Goal: Navigation & Orientation: Understand site structure

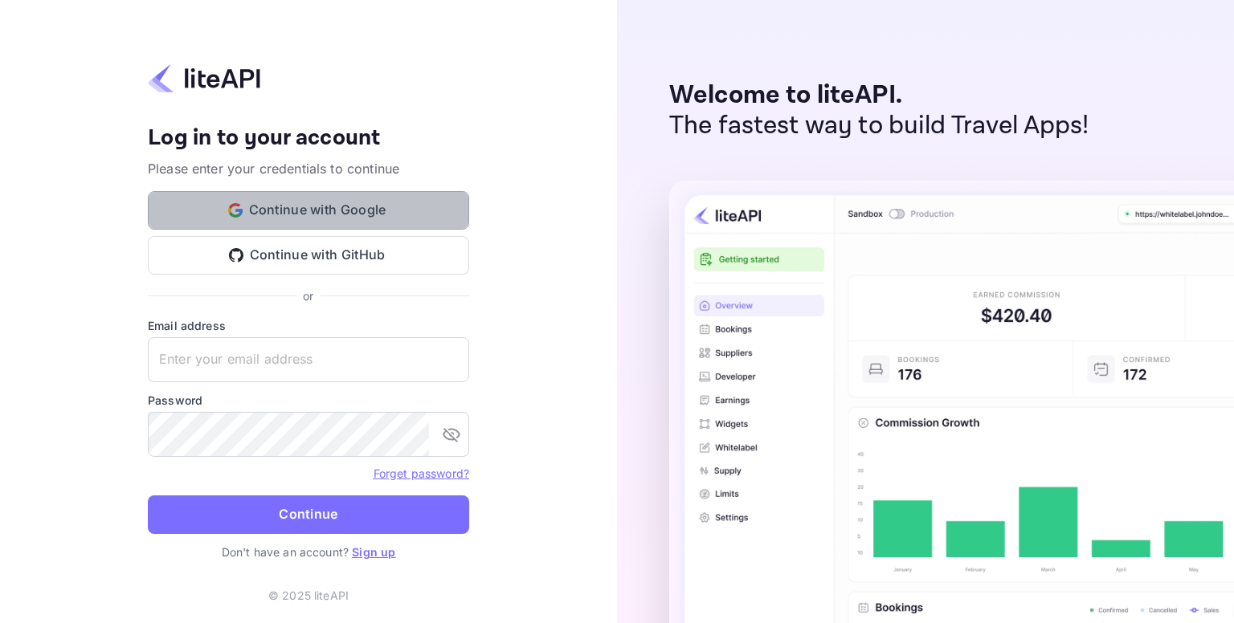
click at [318, 208] on button "Continue with Google" at bounding box center [308, 210] width 321 height 39
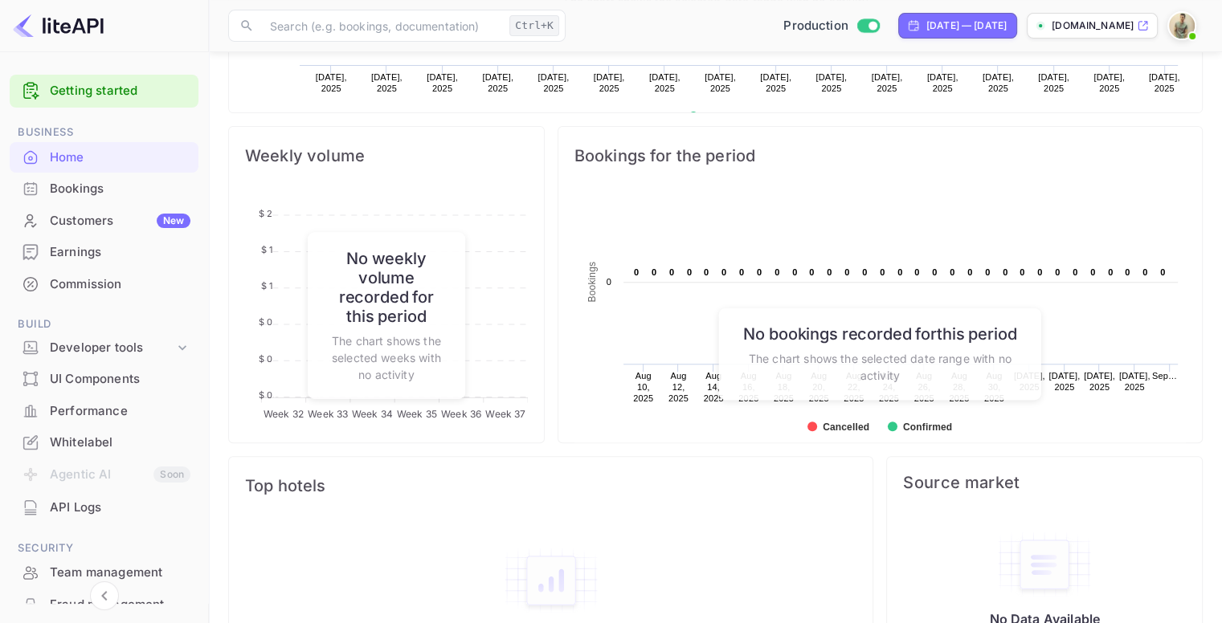
scroll to position [603, 0]
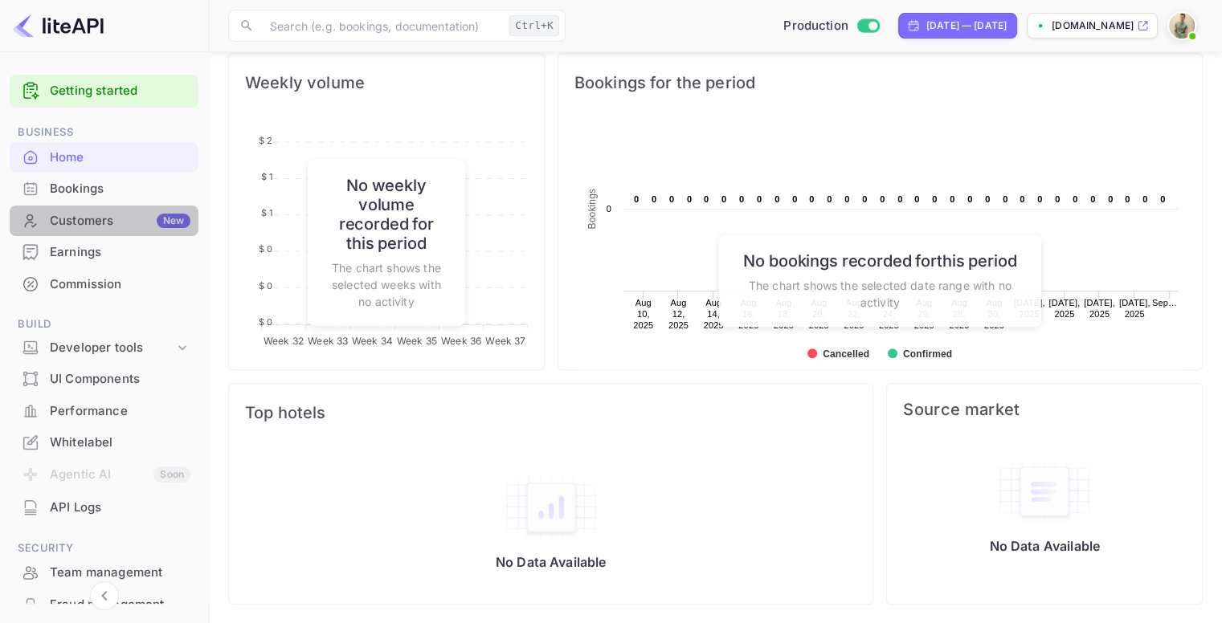
click at [161, 223] on div "New" at bounding box center [174, 221] width 34 height 14
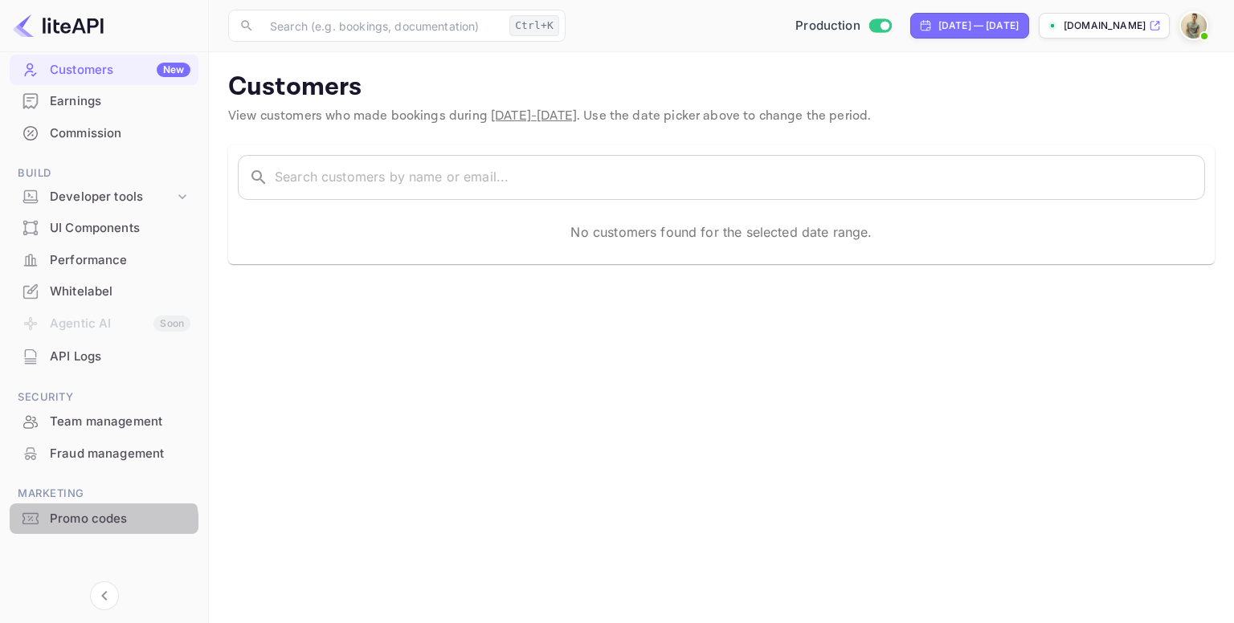
click at [100, 527] on div "Promo codes" at bounding box center [120, 519] width 141 height 18
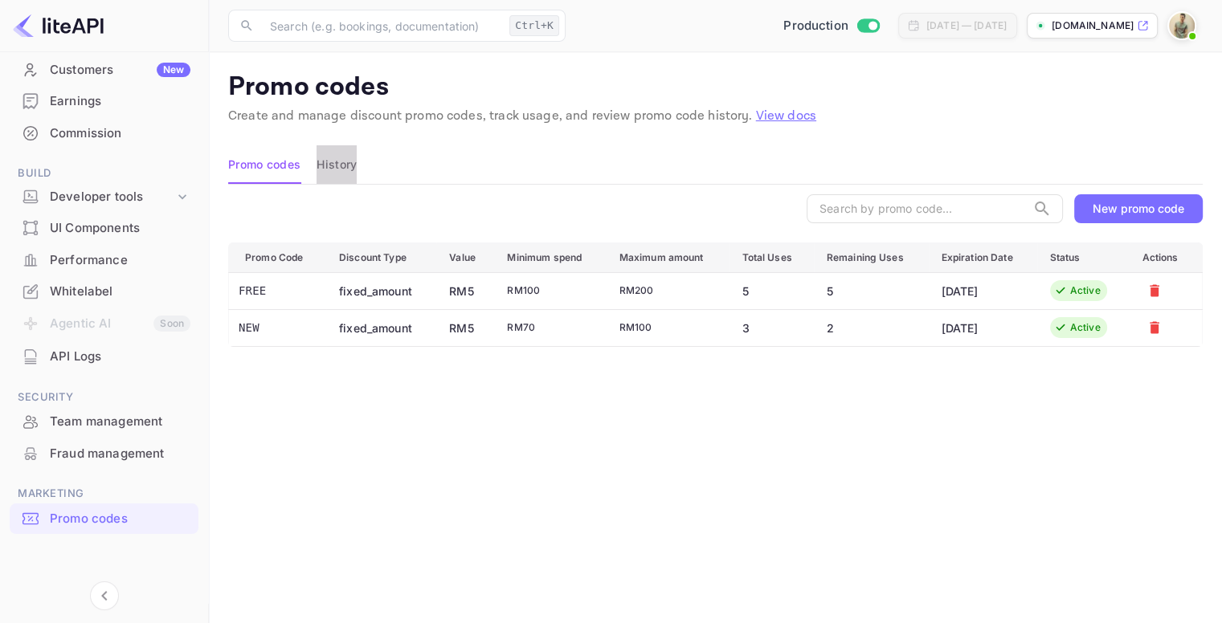
click at [337, 158] on button "History" at bounding box center [337, 164] width 40 height 39
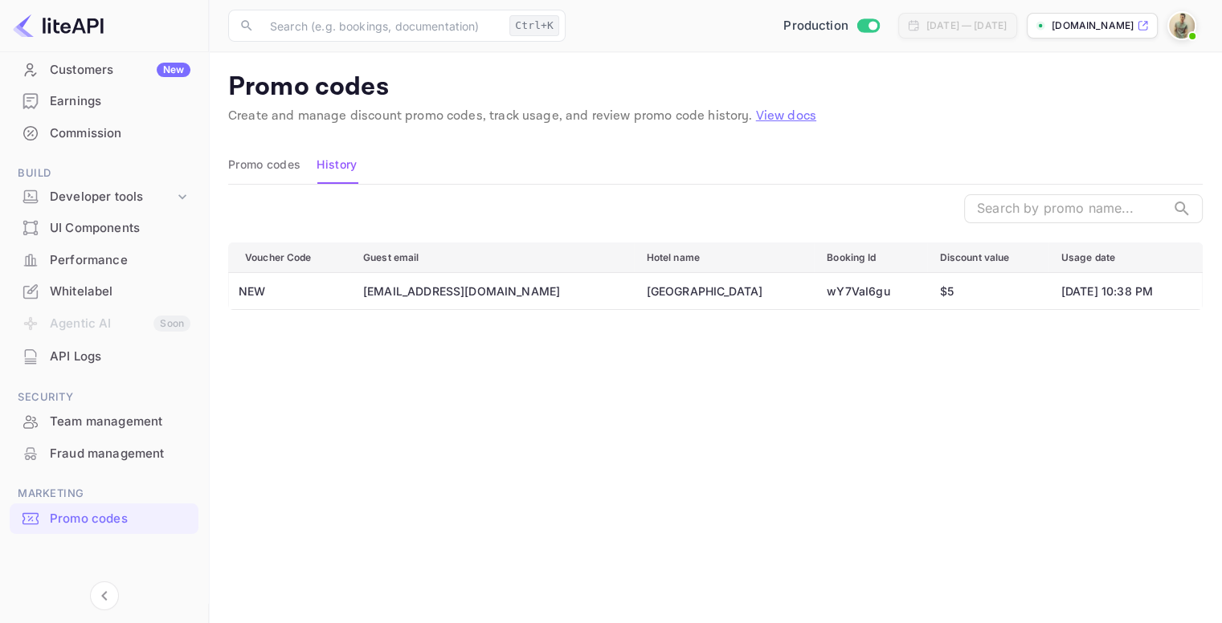
click at [250, 157] on button "Promo codes" at bounding box center [264, 164] width 72 height 39
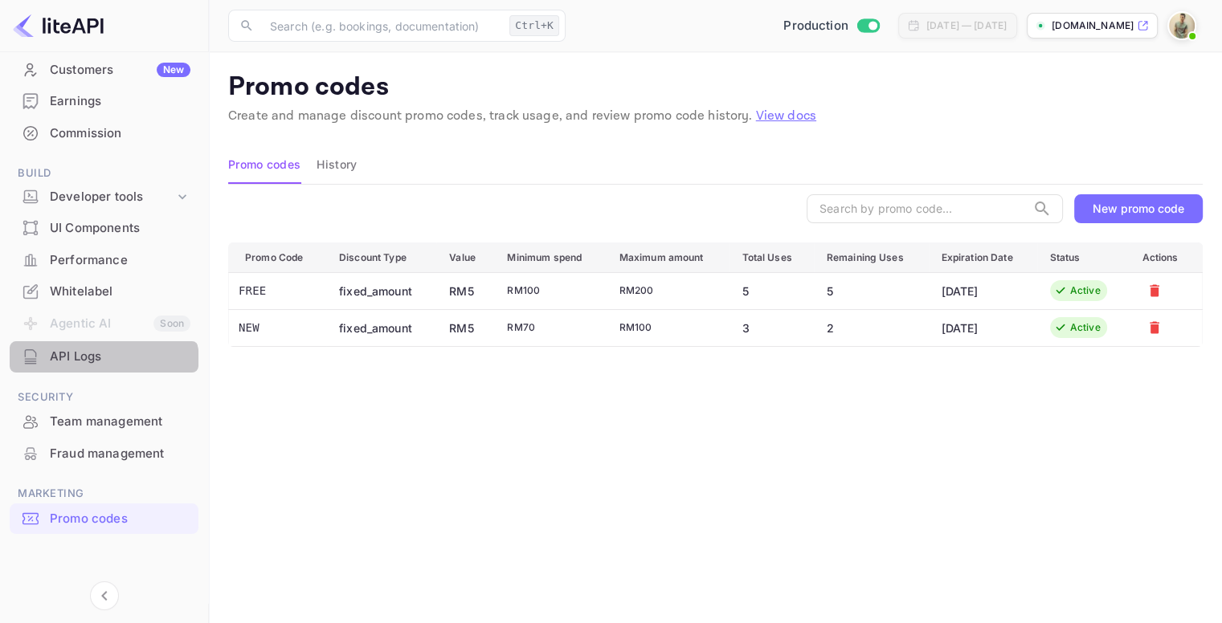
click at [100, 368] on div "API Logs" at bounding box center [104, 356] width 189 height 31
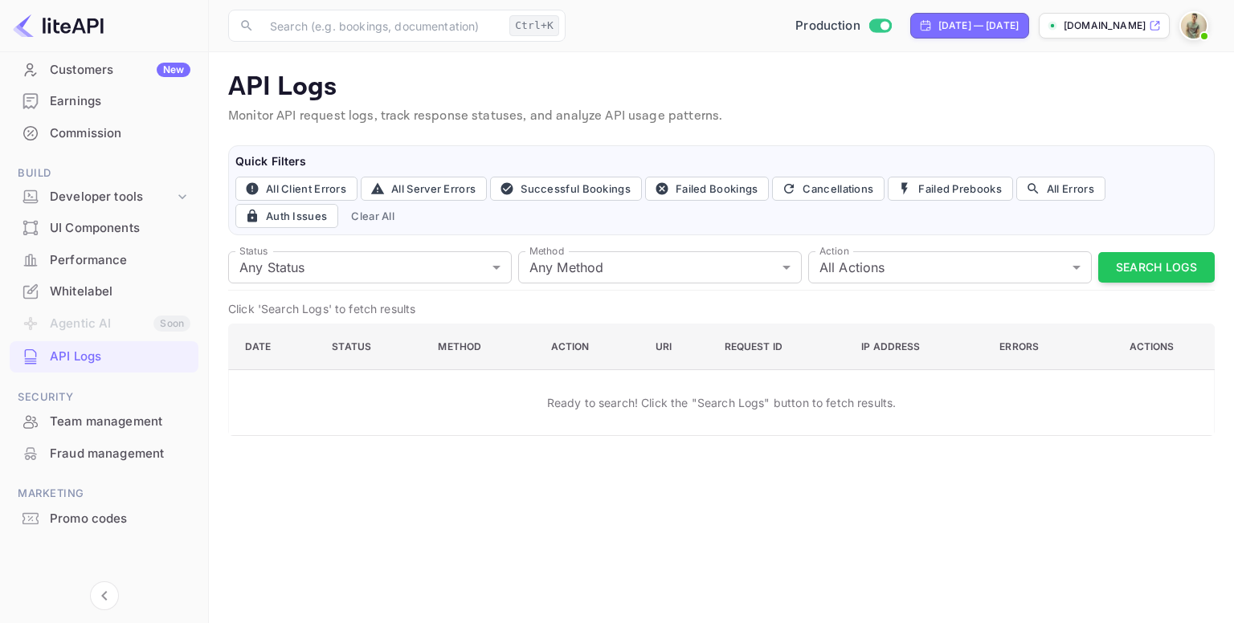
click at [87, 258] on div "Performance" at bounding box center [120, 260] width 141 height 18
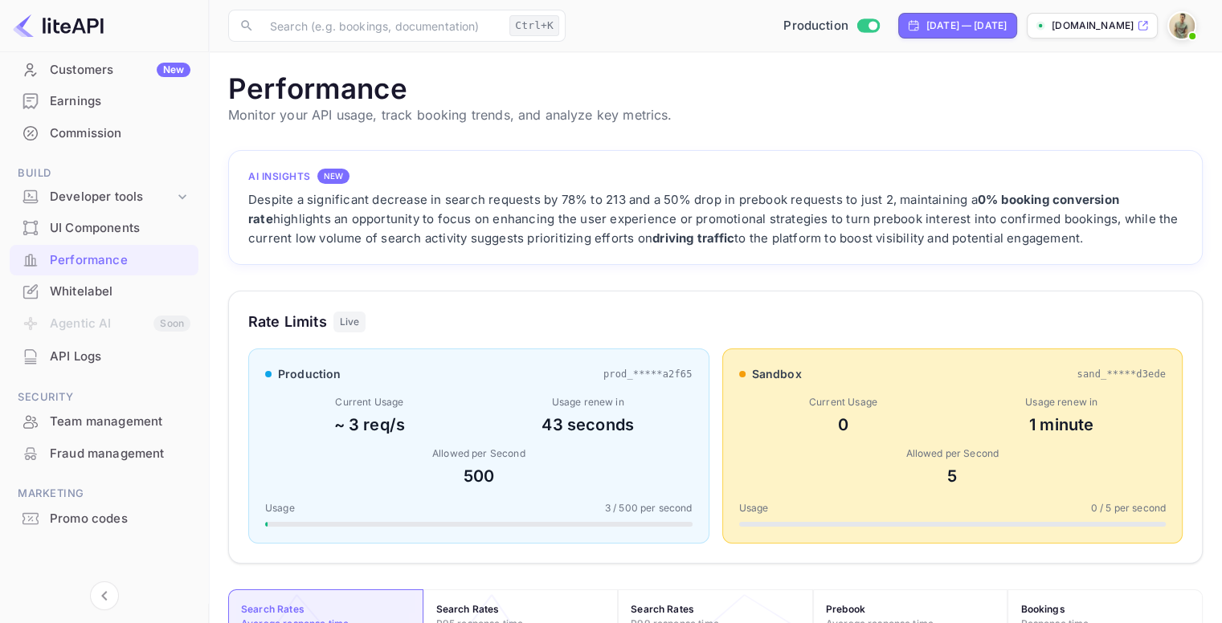
scroll to position [402, 962]
drag, startPoint x: 942, startPoint y: 474, endPoint x: 964, endPoint y: 471, distance: 22.7
click at [964, 471] on div "5" at bounding box center [952, 476] width 427 height 24
drag, startPoint x: 454, startPoint y: 480, endPoint x: 503, endPoint y: 470, distance: 49.9
click at [503, 470] on div "500" at bounding box center [478, 476] width 427 height 24
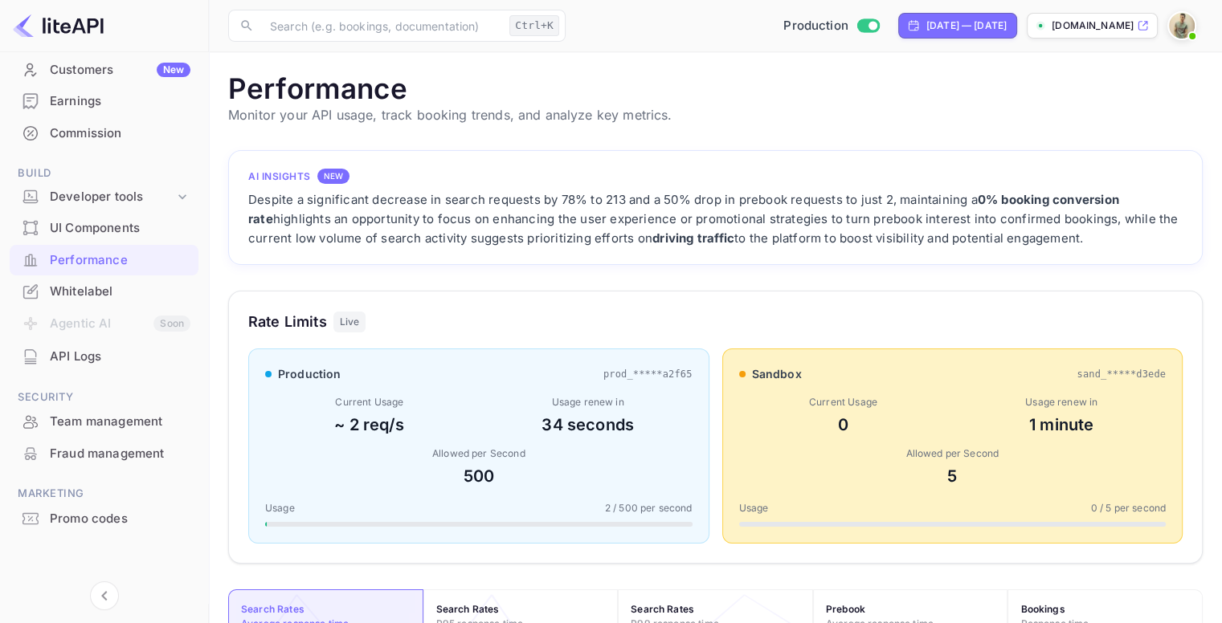
click at [579, 319] on div "Rate Limits Live" at bounding box center [715, 322] width 934 height 22
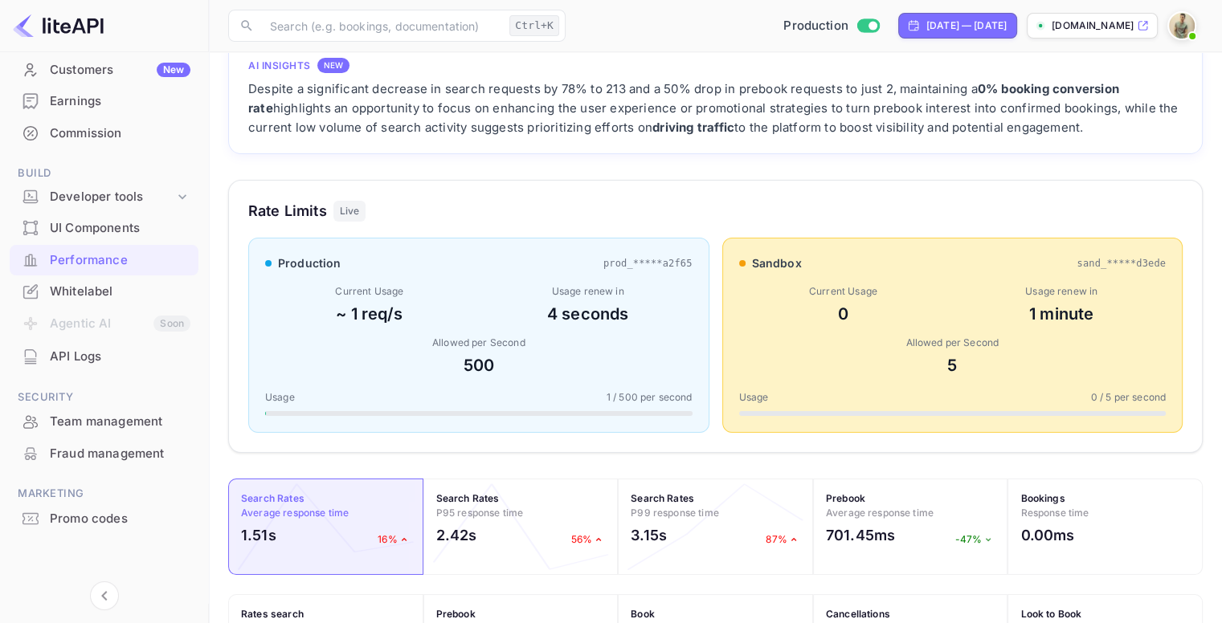
scroll to position [0, 0]
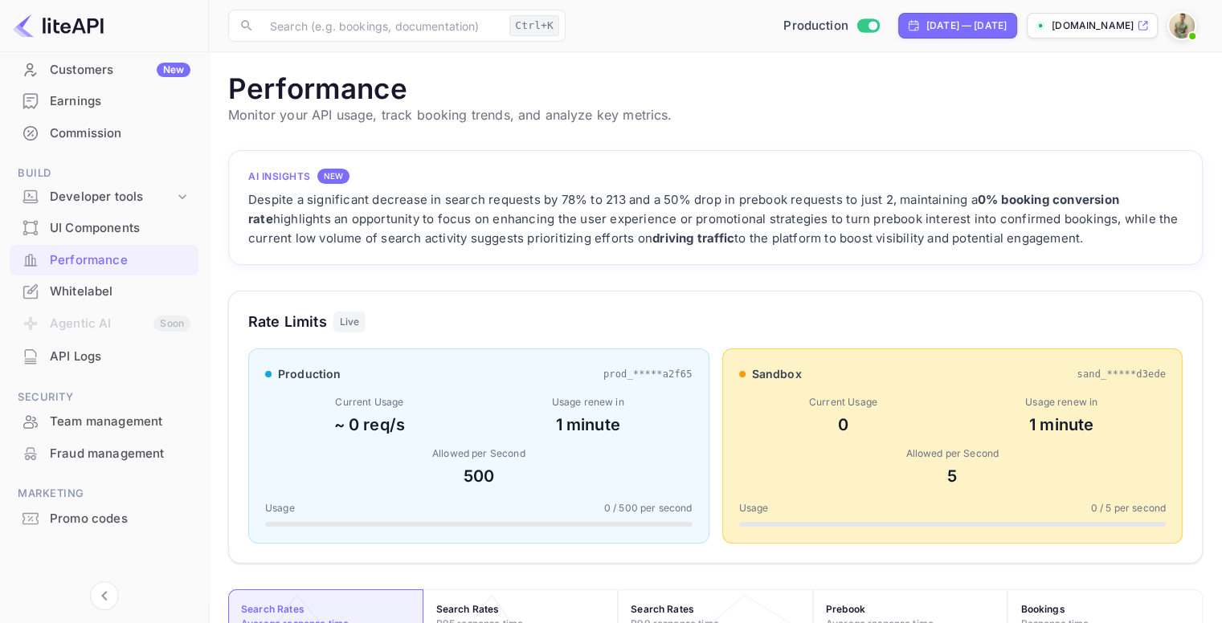
drag, startPoint x: 324, startPoint y: 241, endPoint x: 1107, endPoint y: 246, distance: 783.4
click at [1107, 246] on div "Despite a significant decrease in search requests by 78% to 213 and a 50% drop …" at bounding box center [715, 219] width 934 height 58
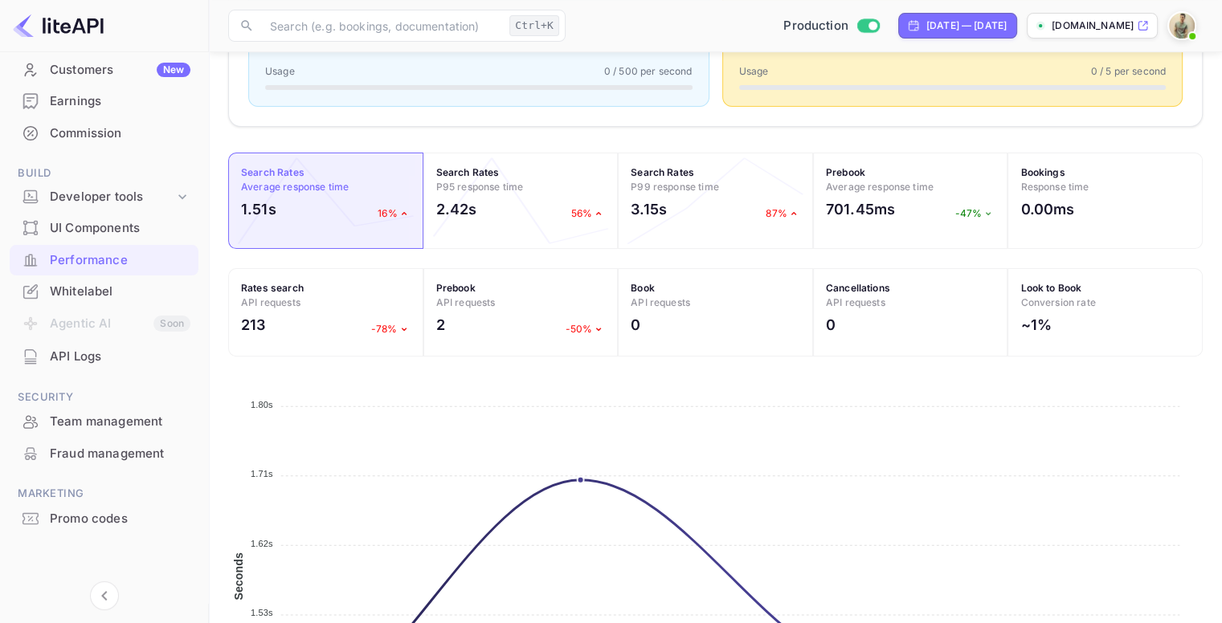
scroll to position [439, 0]
click at [472, 198] on h2 "2.42s" at bounding box center [456, 208] width 41 height 22
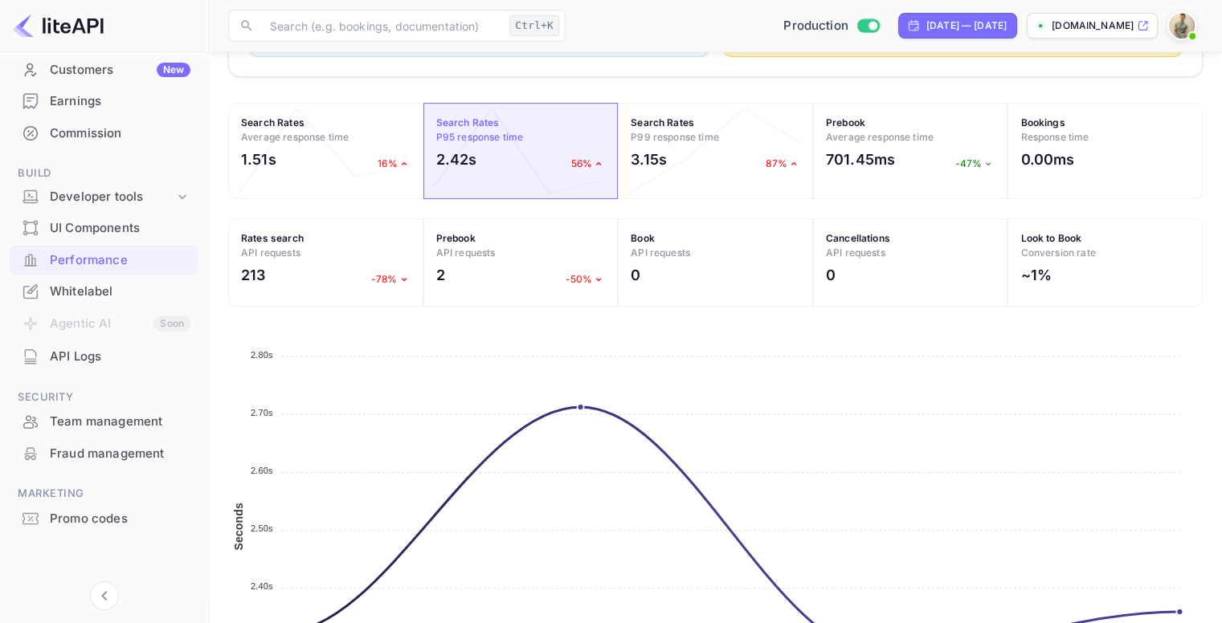
scroll to position [490, 0]
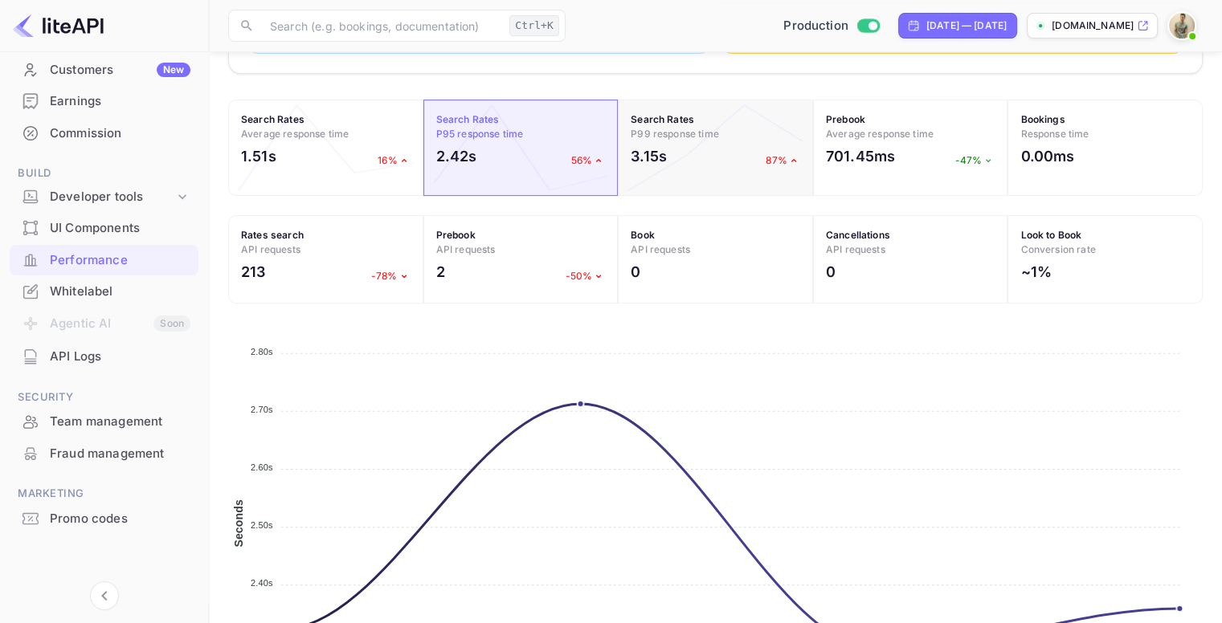
click at [727, 160] on div "3.15s 87%" at bounding box center [716, 160] width 170 height 30
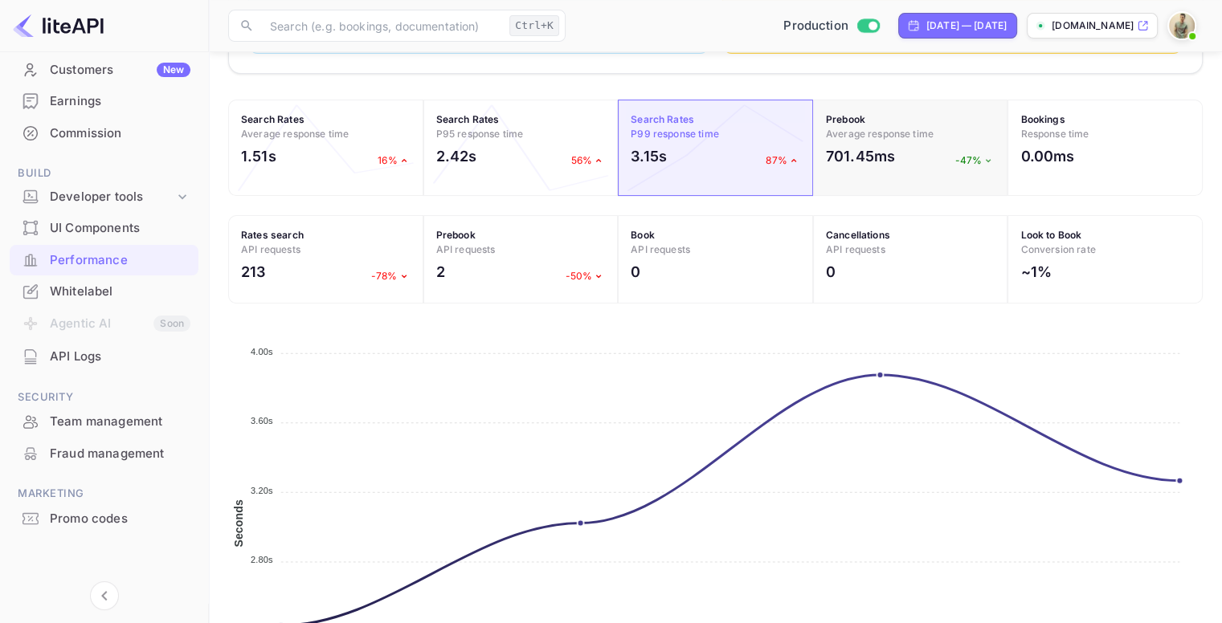
click at [850, 152] on h2 "701.45ms" at bounding box center [860, 156] width 69 height 22
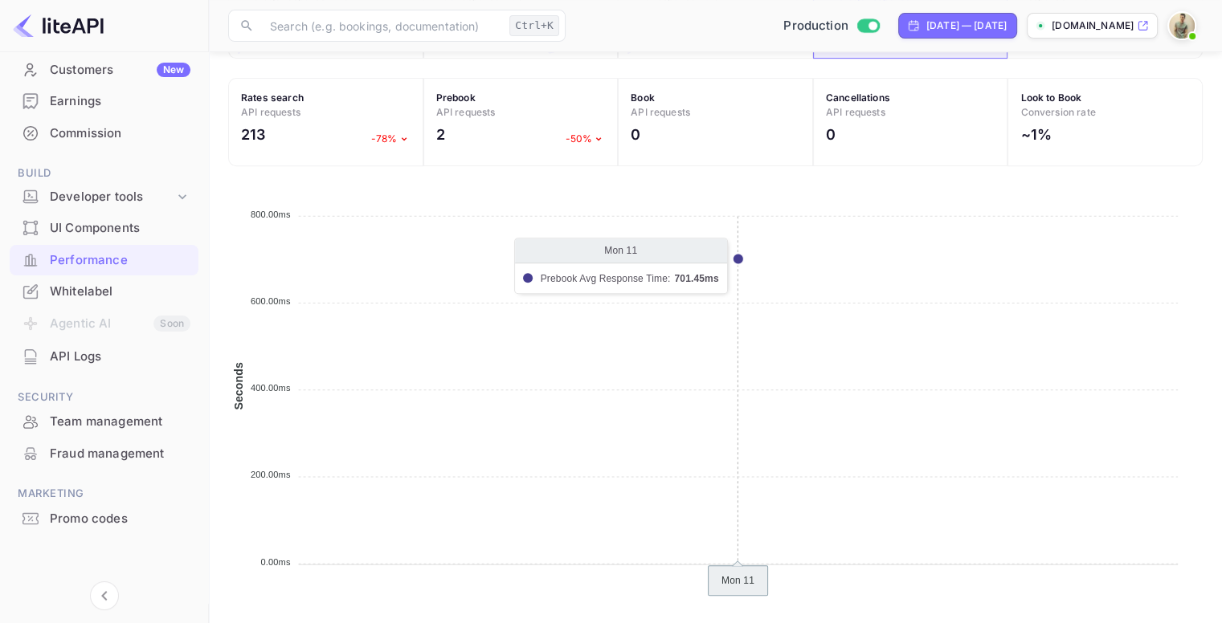
scroll to position [456, 0]
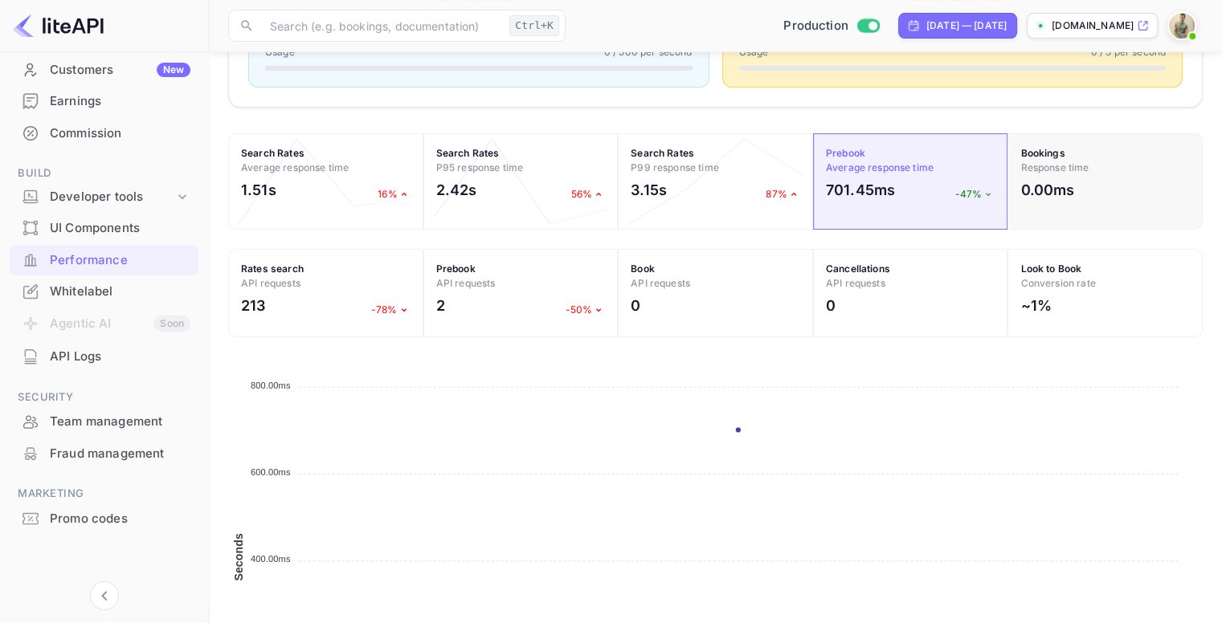
click at [1054, 179] on h2 "0.00ms" at bounding box center [1047, 190] width 54 height 22
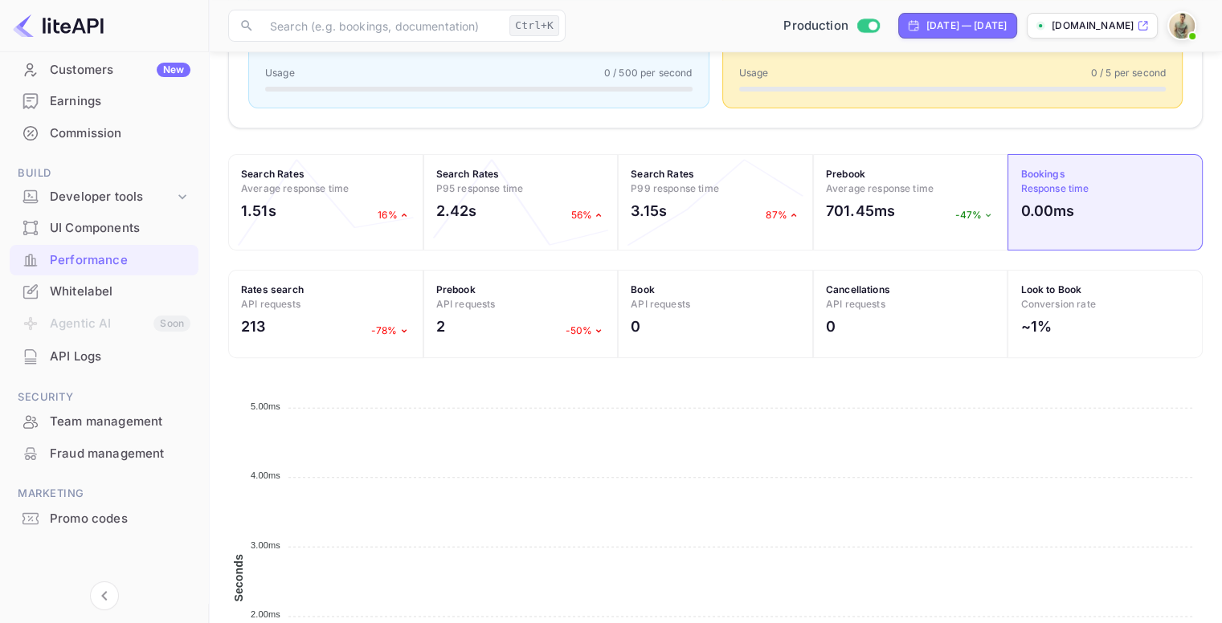
scroll to position [426, 0]
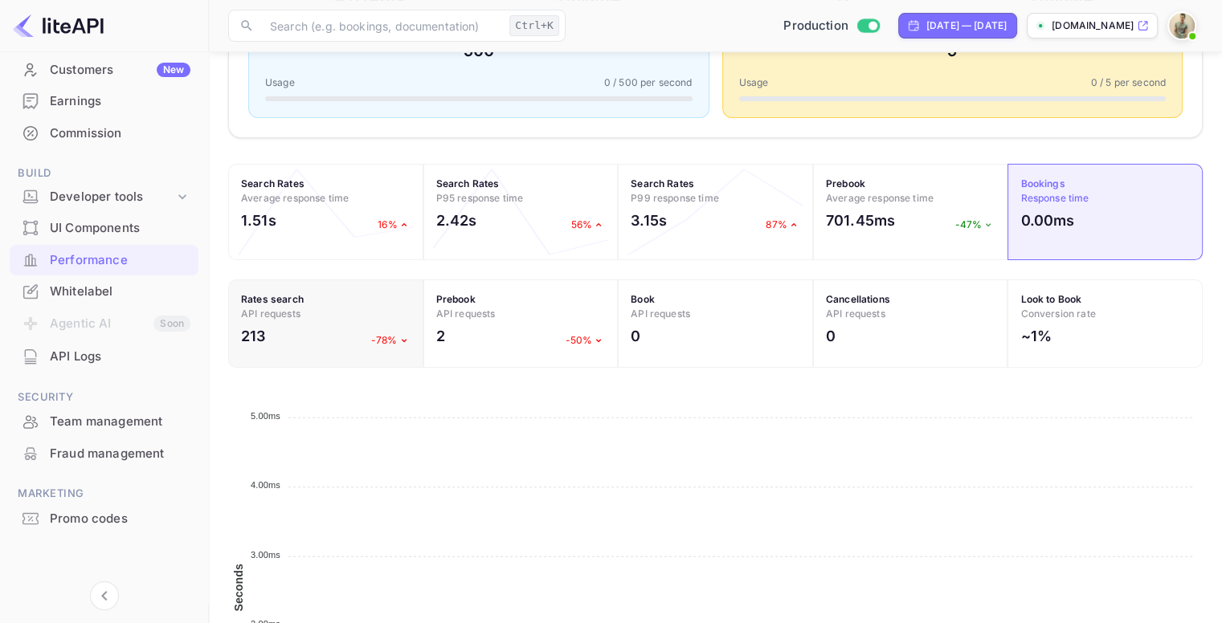
click at [324, 308] on h4 "Rates search API requests" at bounding box center [326, 306] width 170 height 29
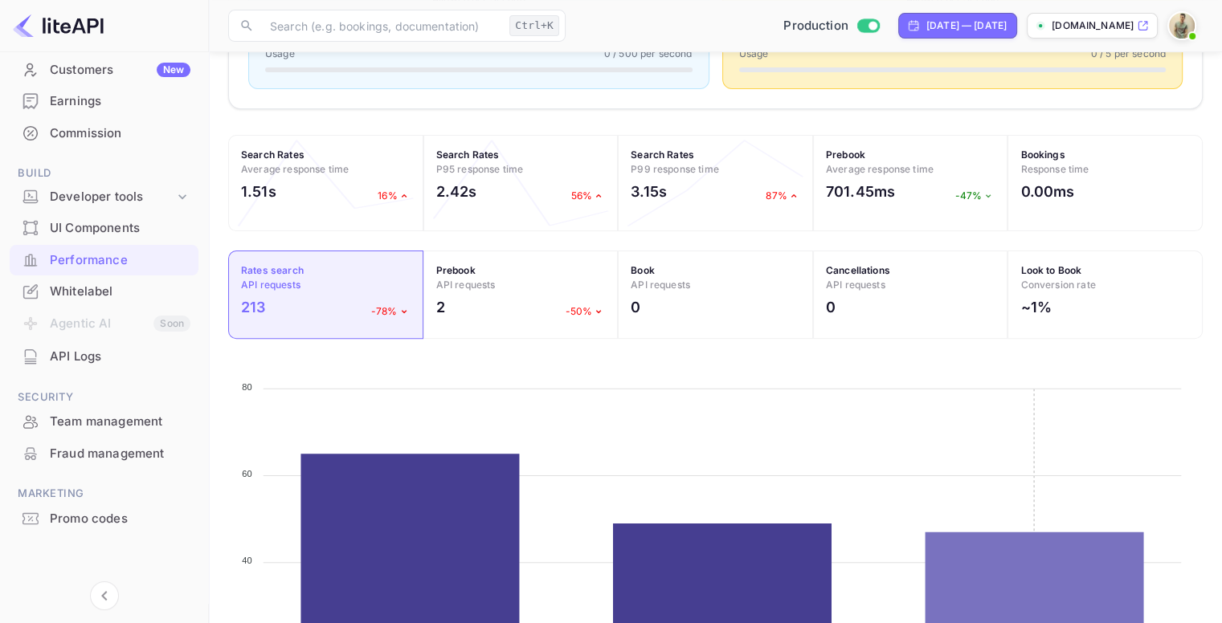
scroll to position [454, 0]
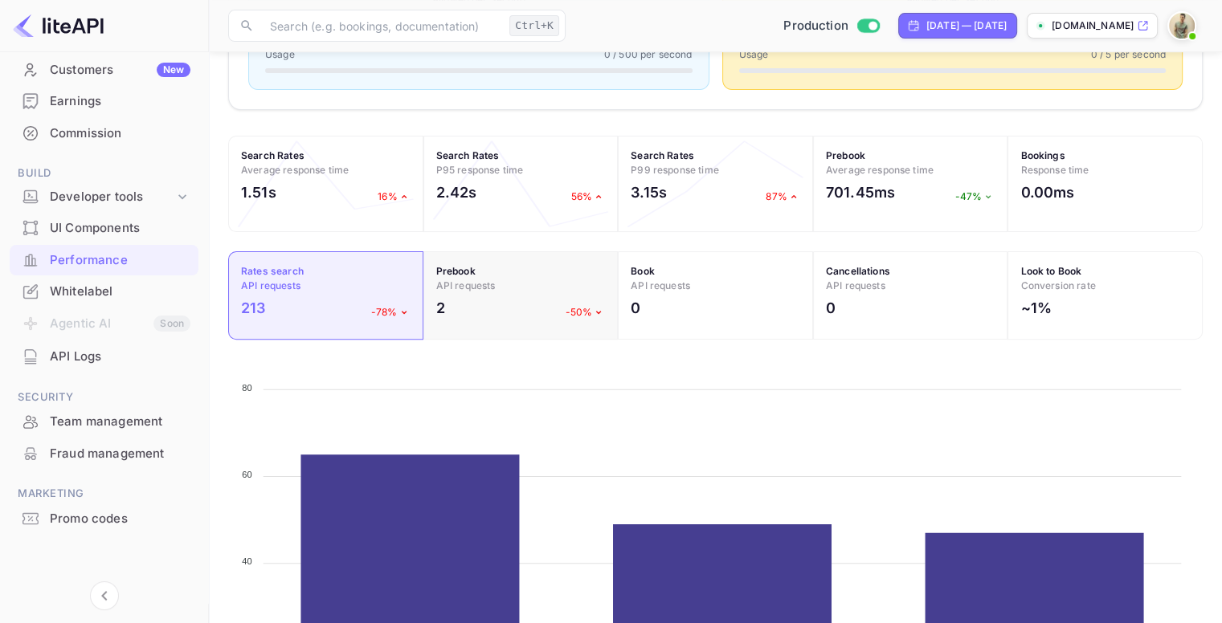
click at [527, 315] on div "2 -50%" at bounding box center [521, 312] width 170 height 30
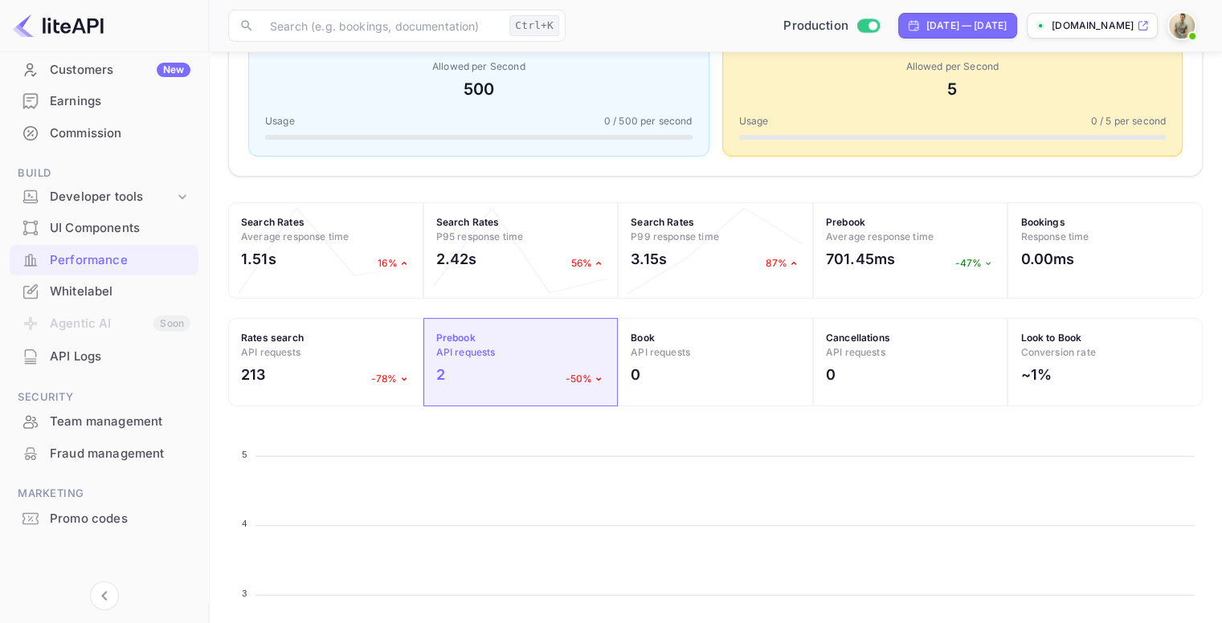
scroll to position [381, 0]
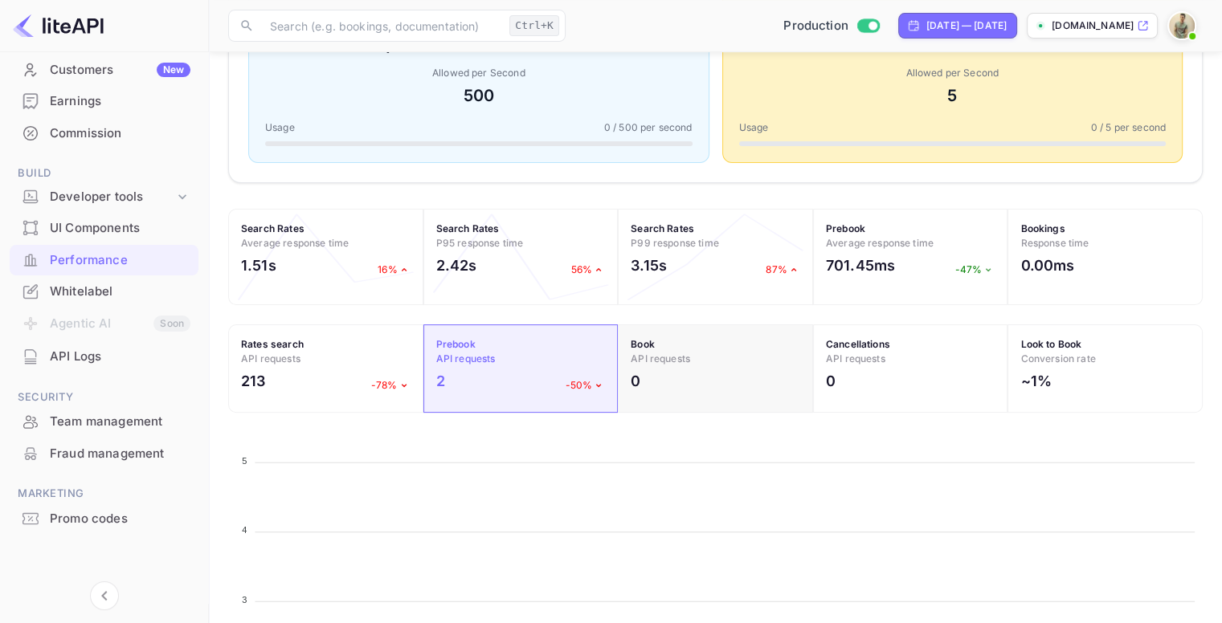
click at [714, 380] on div "0" at bounding box center [716, 385] width 170 height 30
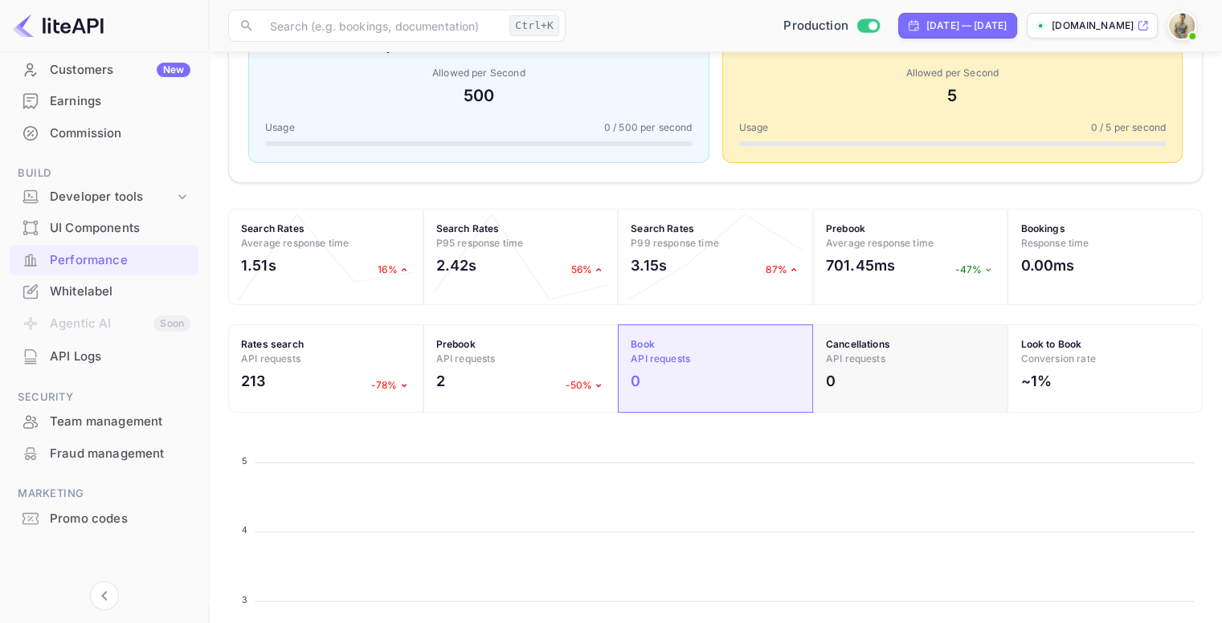
click at [860, 391] on div "0" at bounding box center [911, 385] width 170 height 30
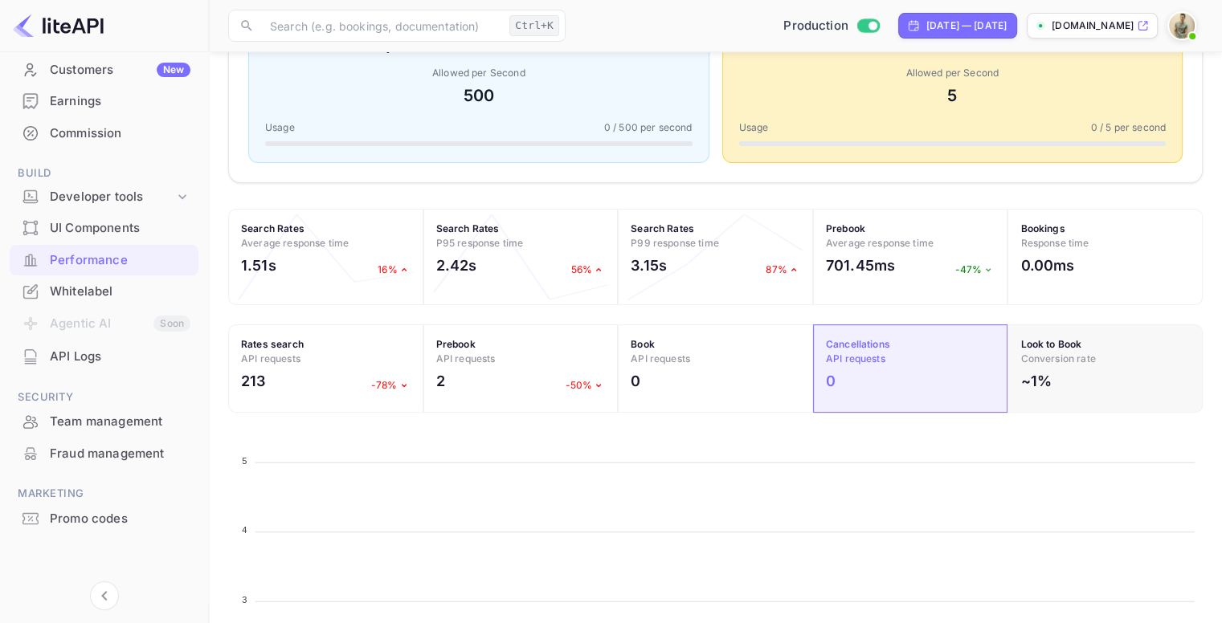
click at [1072, 362] on span "Conversion rate" at bounding box center [1057, 359] width 75 height 12
click at [1056, 393] on div "~1%" at bounding box center [1105, 385] width 170 height 30
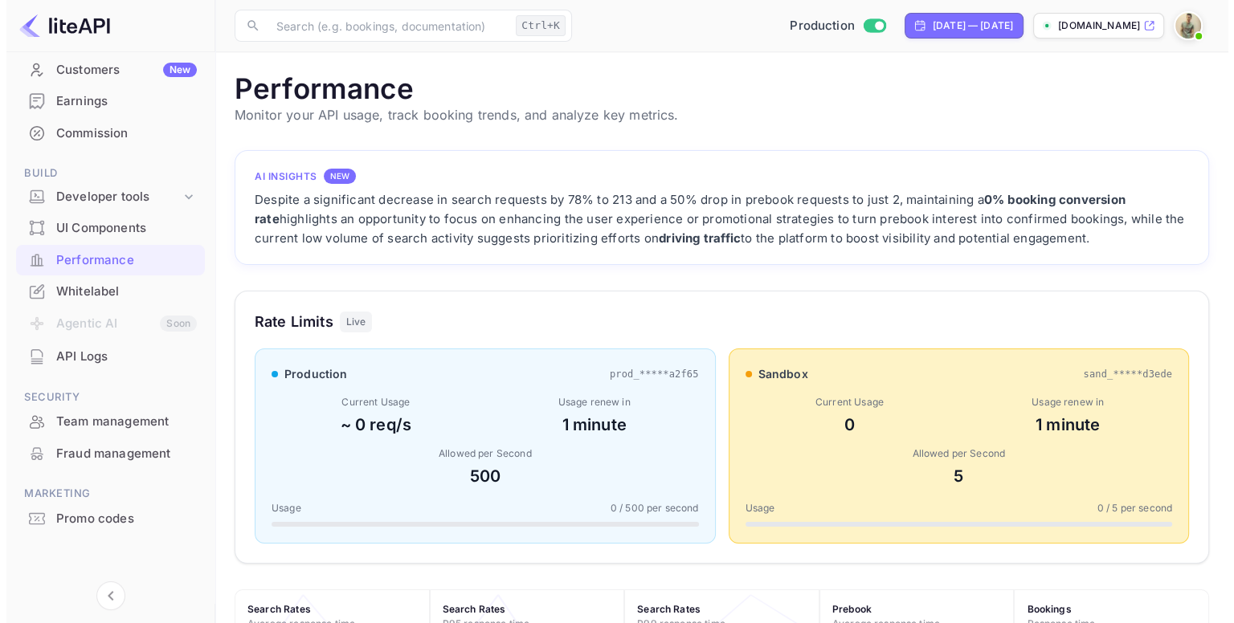
scroll to position [0, 0]
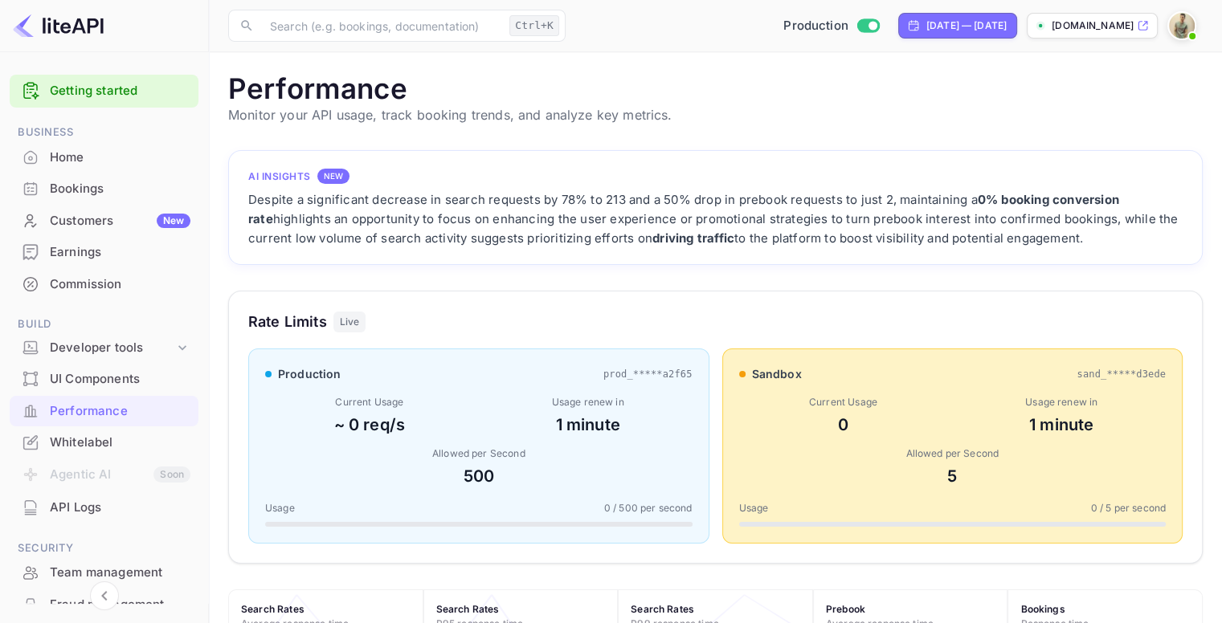
click at [141, 219] on div "Customers New" at bounding box center [120, 221] width 141 height 18
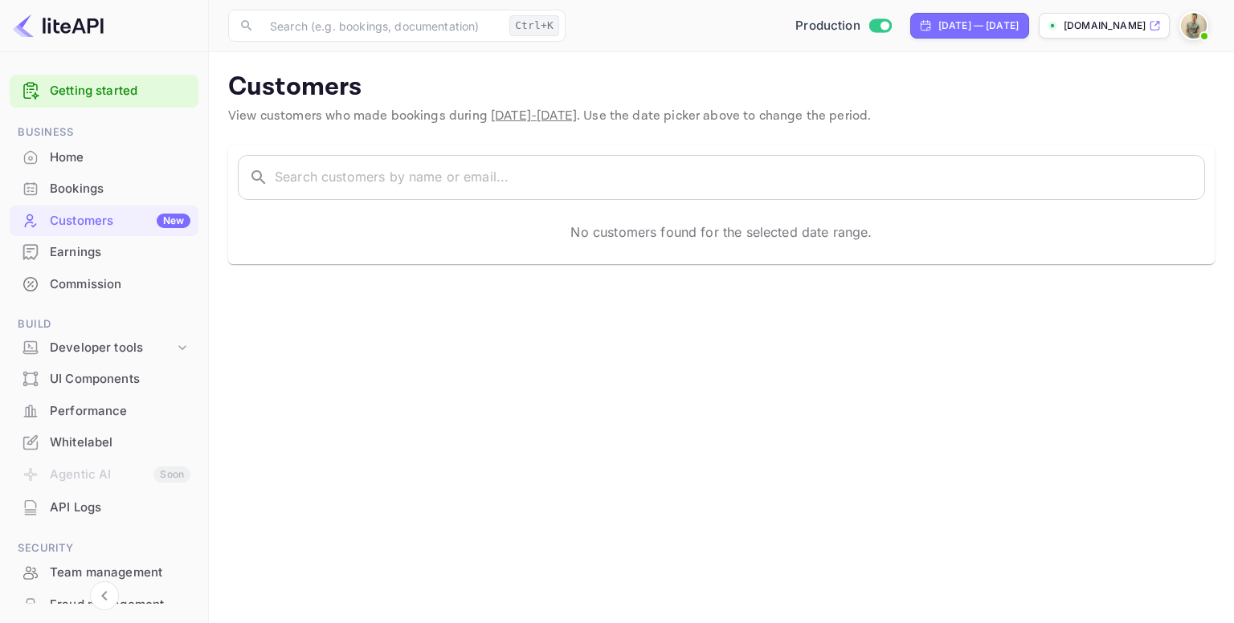
click at [626, 243] on div "No customers found for the selected date range." at bounding box center [721, 232] width 967 height 45
click at [159, 194] on div "Bookings" at bounding box center [120, 189] width 141 height 18
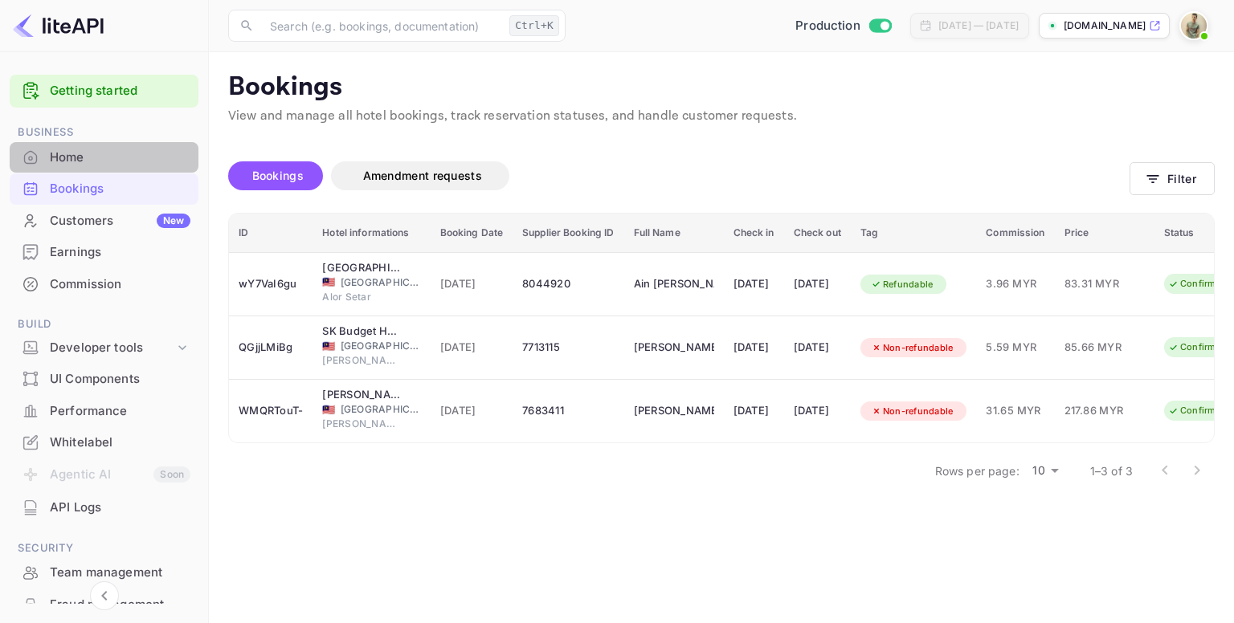
click at [154, 166] on div "Home" at bounding box center [104, 157] width 189 height 31
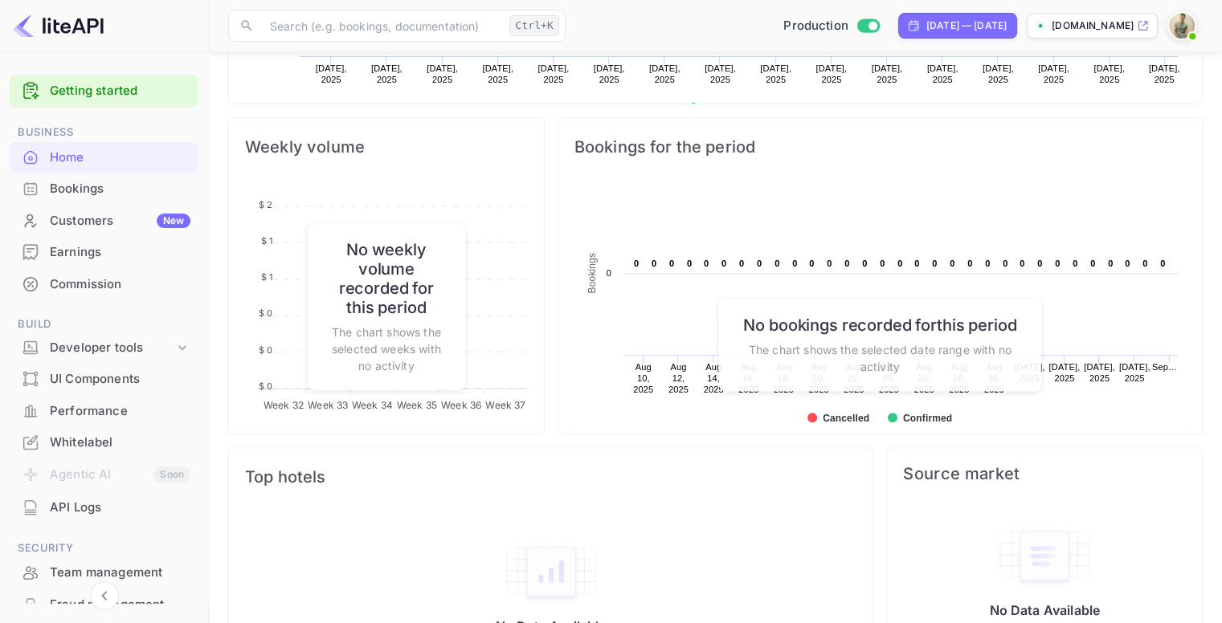
scroll to position [603, 0]
